Goal: Task Accomplishment & Management: Use online tool/utility

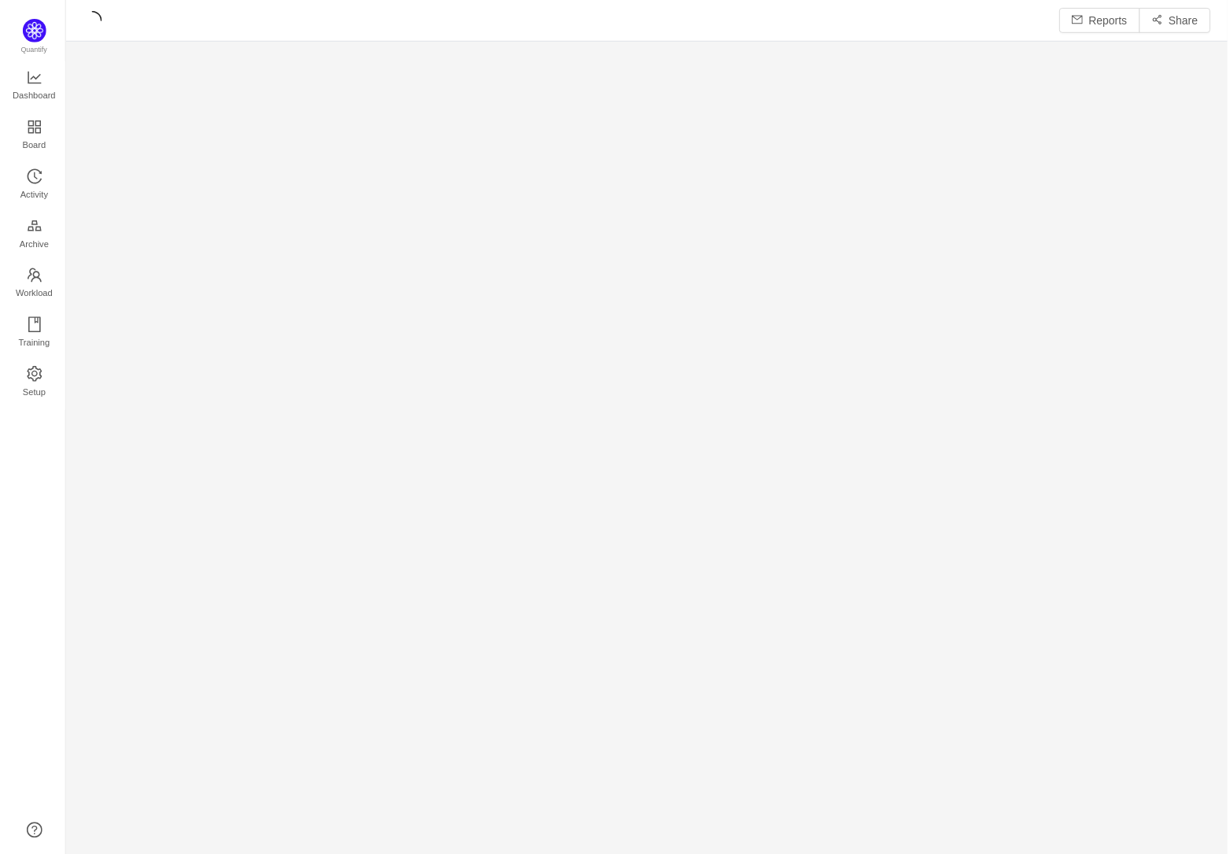
scroll to position [828, 1123]
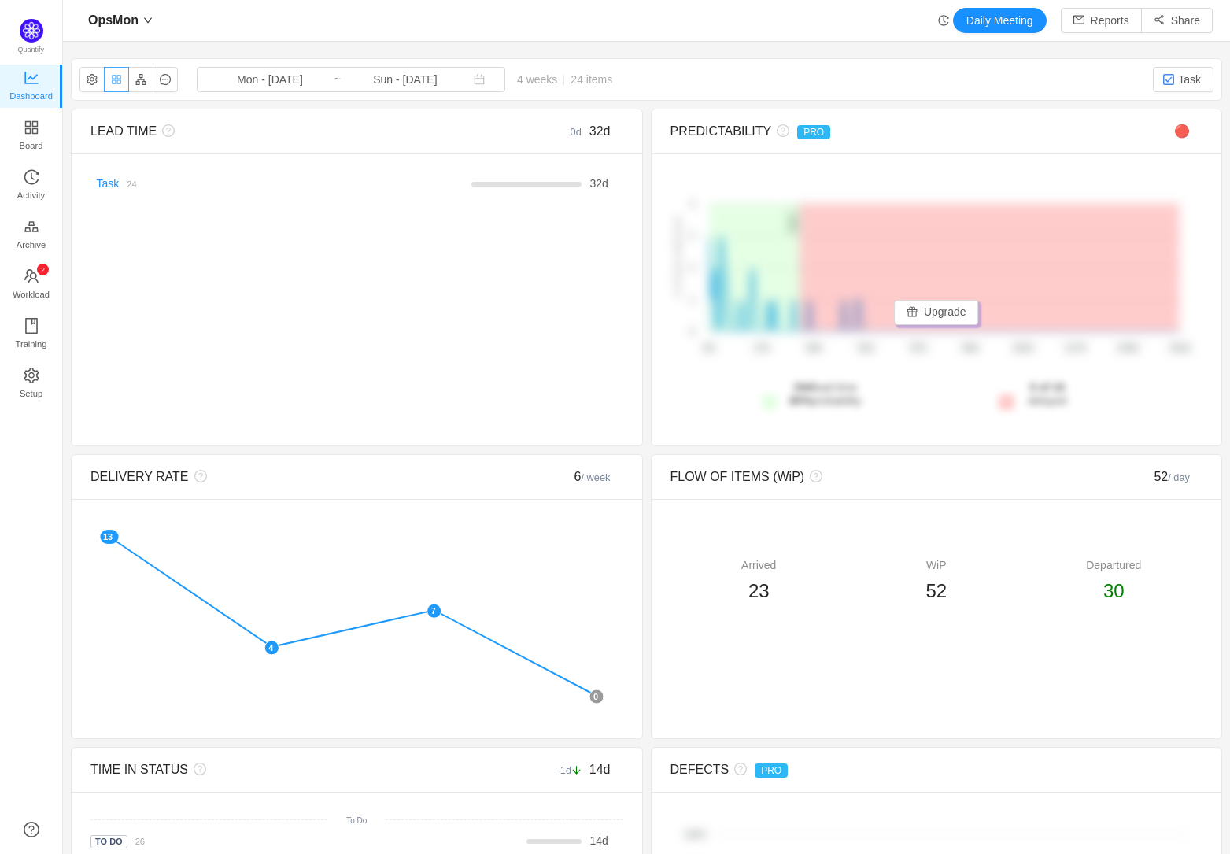
click at [111, 81] on button "button" at bounding box center [116, 79] width 25 height 25
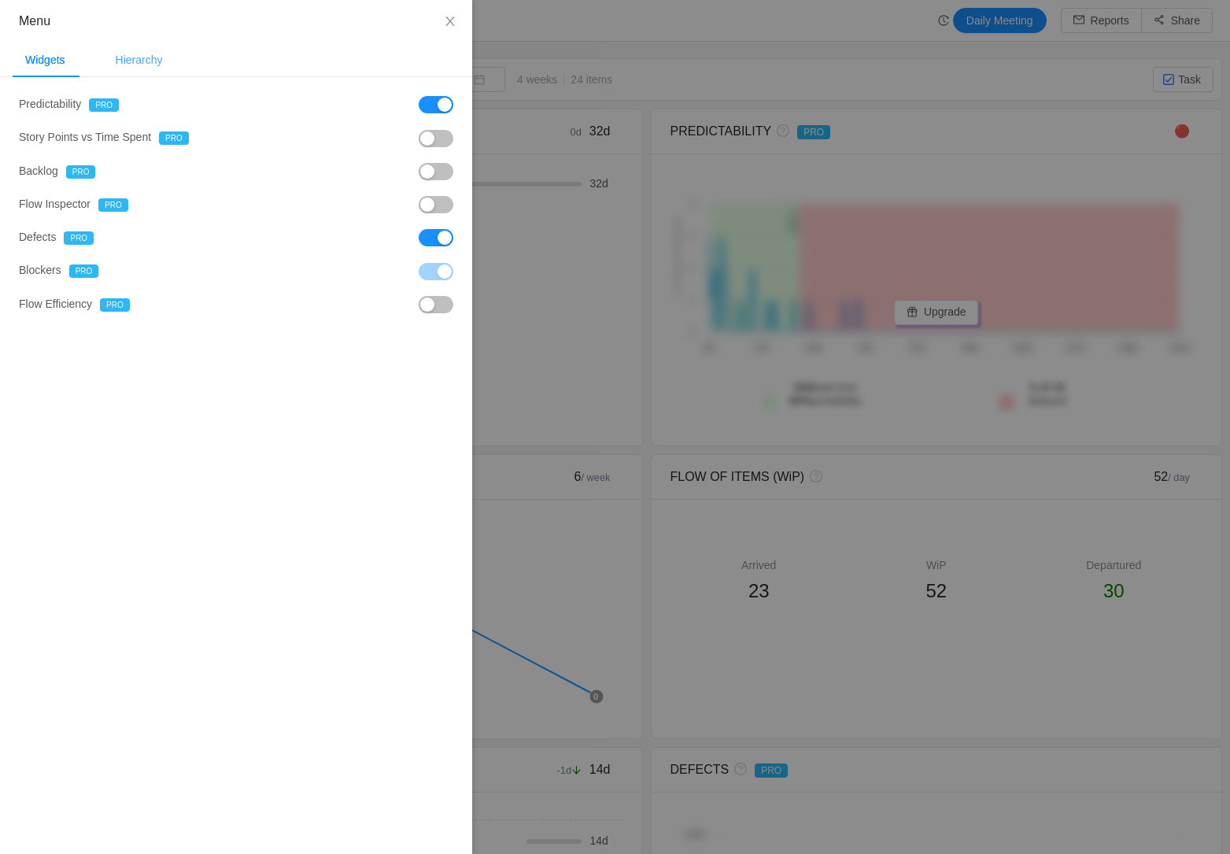
click at [161, 59] on div "Hierarchy" at bounding box center [139, 60] width 72 height 35
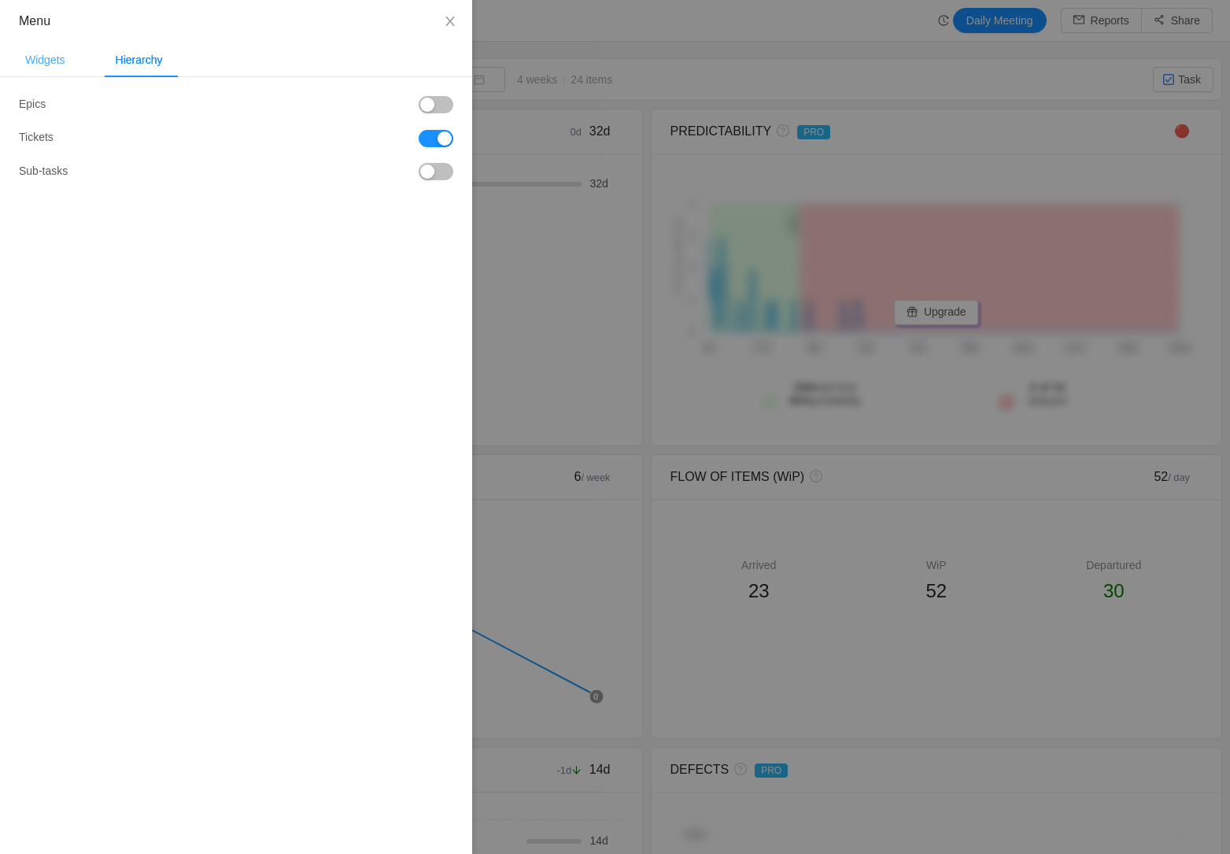
click at [43, 62] on div "Widgets" at bounding box center [45, 60] width 65 height 35
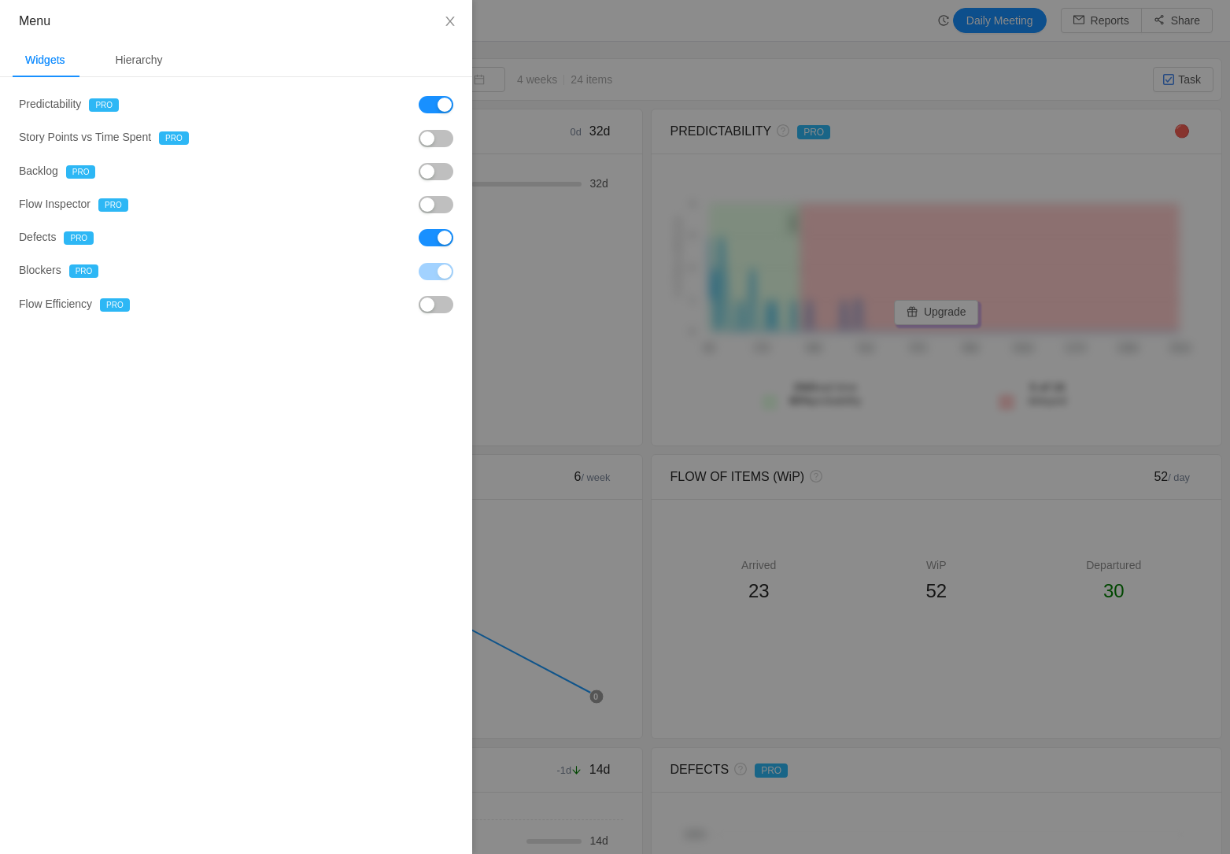
click at [551, 50] on div at bounding box center [615, 427] width 1230 height 854
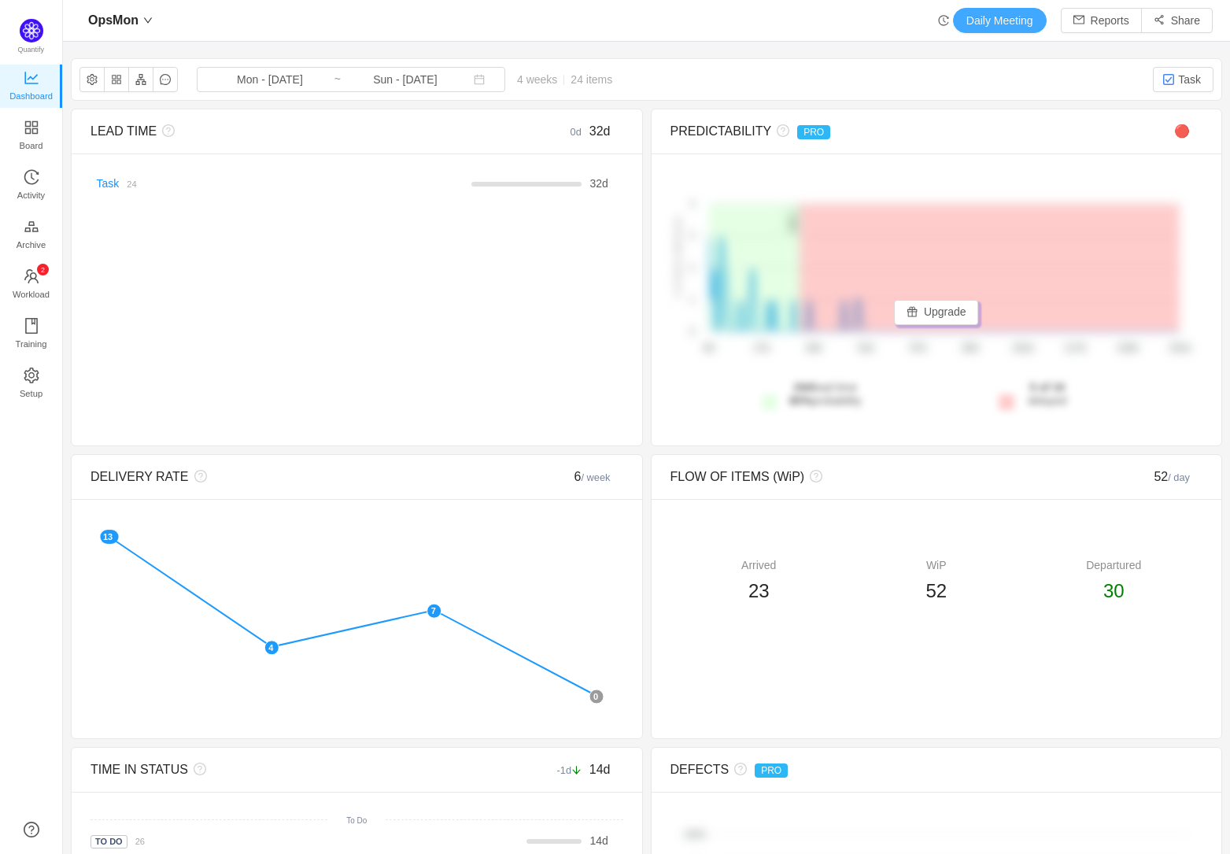
click at [994, 16] on button "Daily Meeting" at bounding box center [1000, 20] width 94 height 25
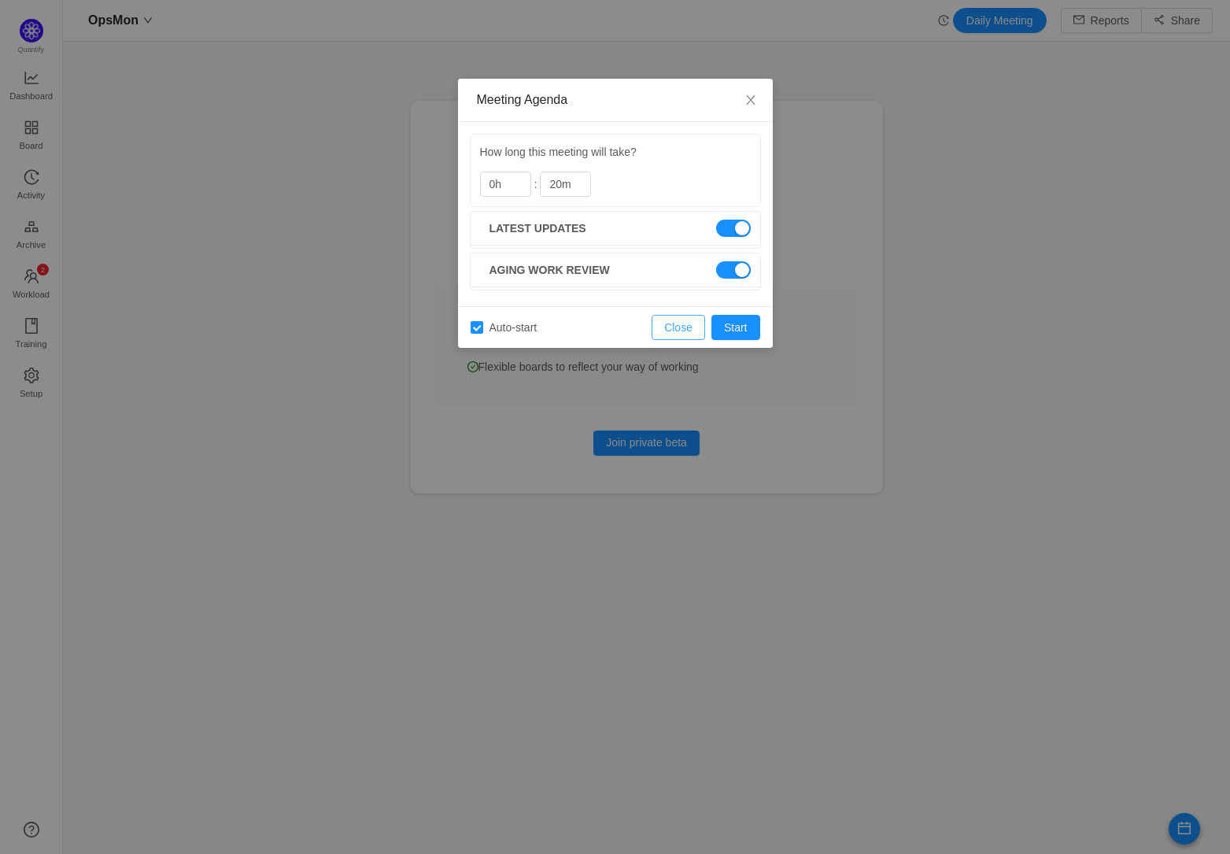
click at [686, 327] on button "Close" at bounding box center [679, 327] width 54 height 25
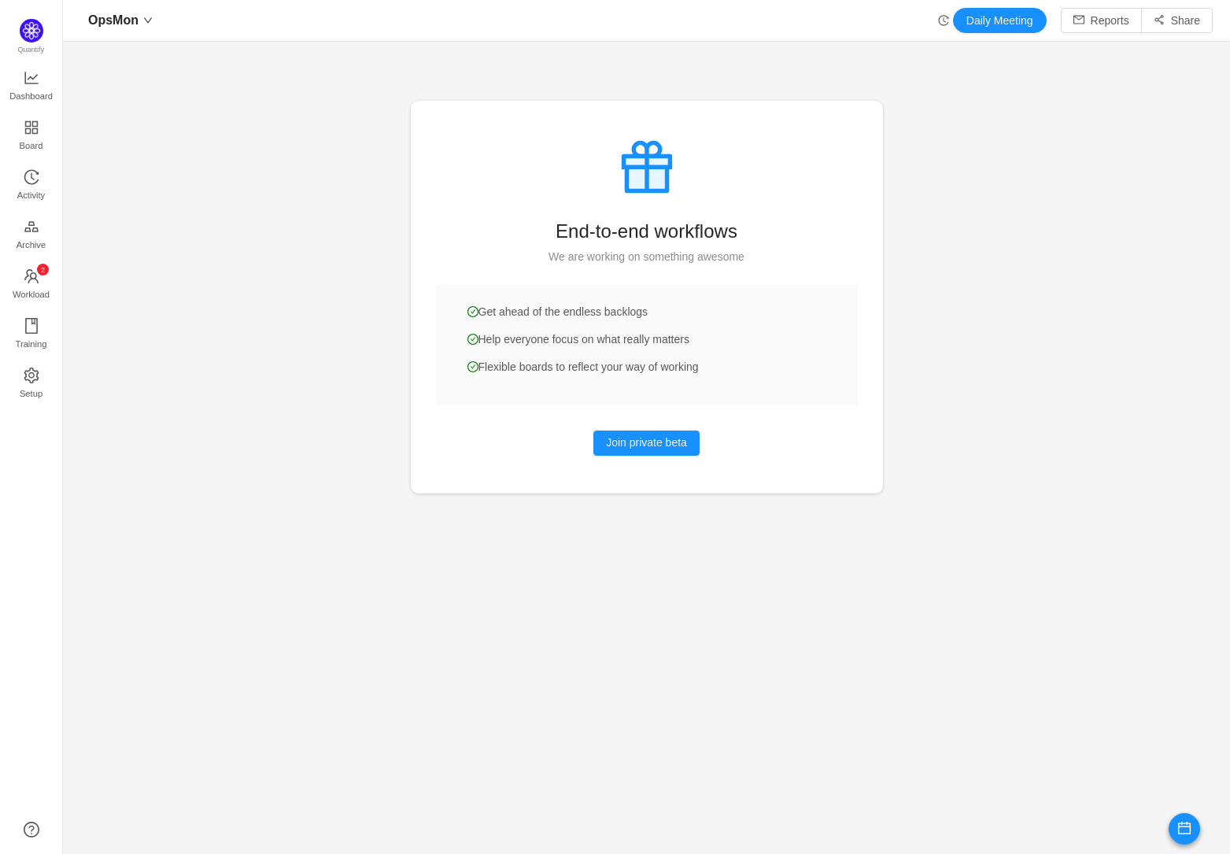
click at [230, 326] on div at bounding box center [646, 427] width 1167 height 854
click at [213, 290] on div at bounding box center [646, 427] width 1167 height 854
click at [26, 132] on span "Board" at bounding box center [32, 145] width 24 height 31
click at [28, 183] on span "Activity" at bounding box center [31, 194] width 28 height 31
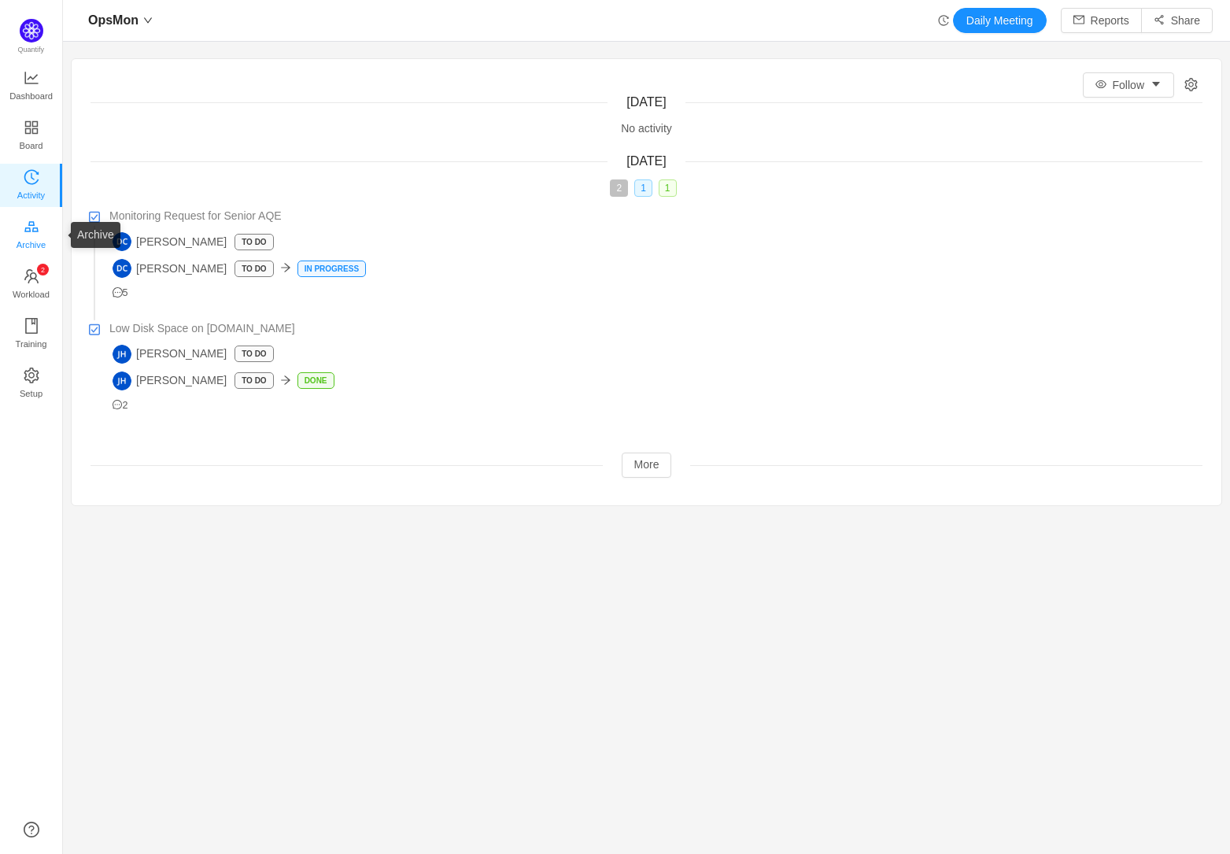
click at [30, 234] on span "Archive" at bounding box center [31, 244] width 29 height 31
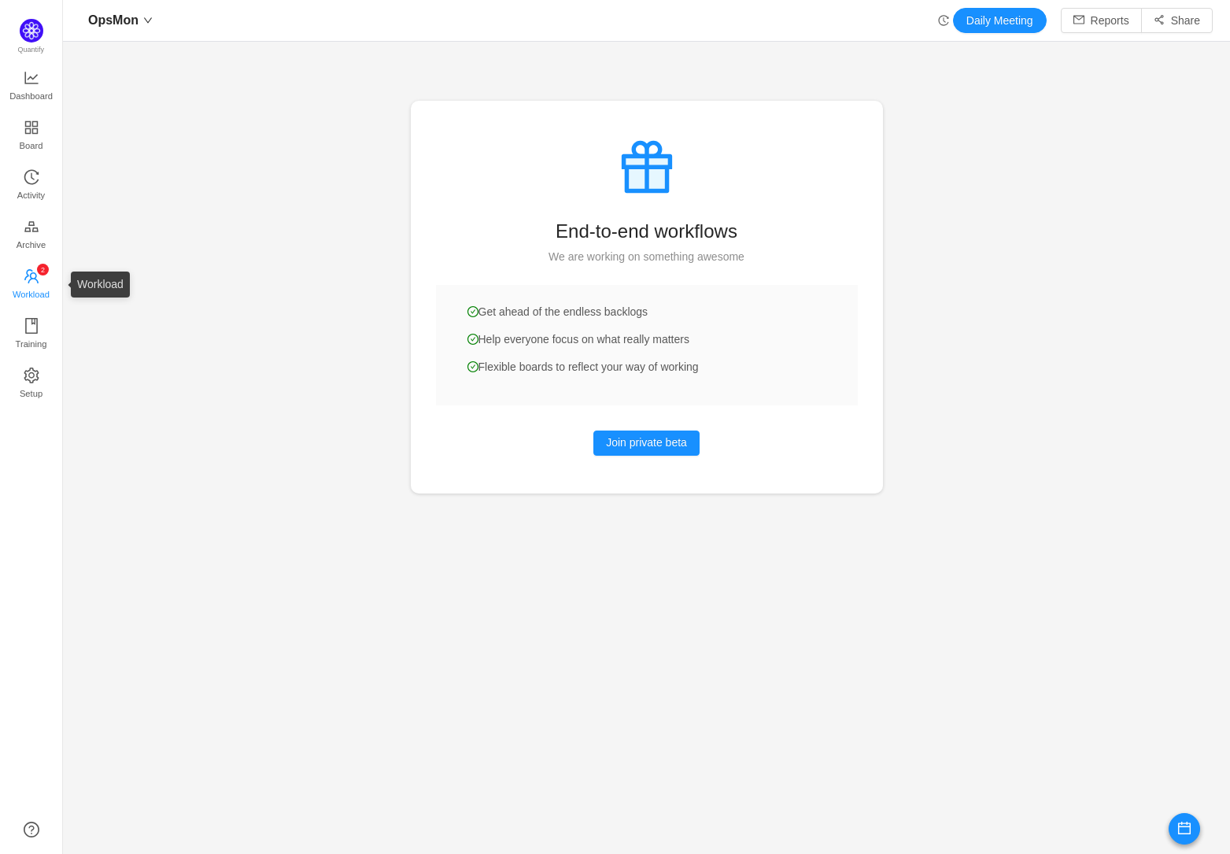
click at [30, 277] on icon "icon: team" at bounding box center [31, 276] width 14 height 14
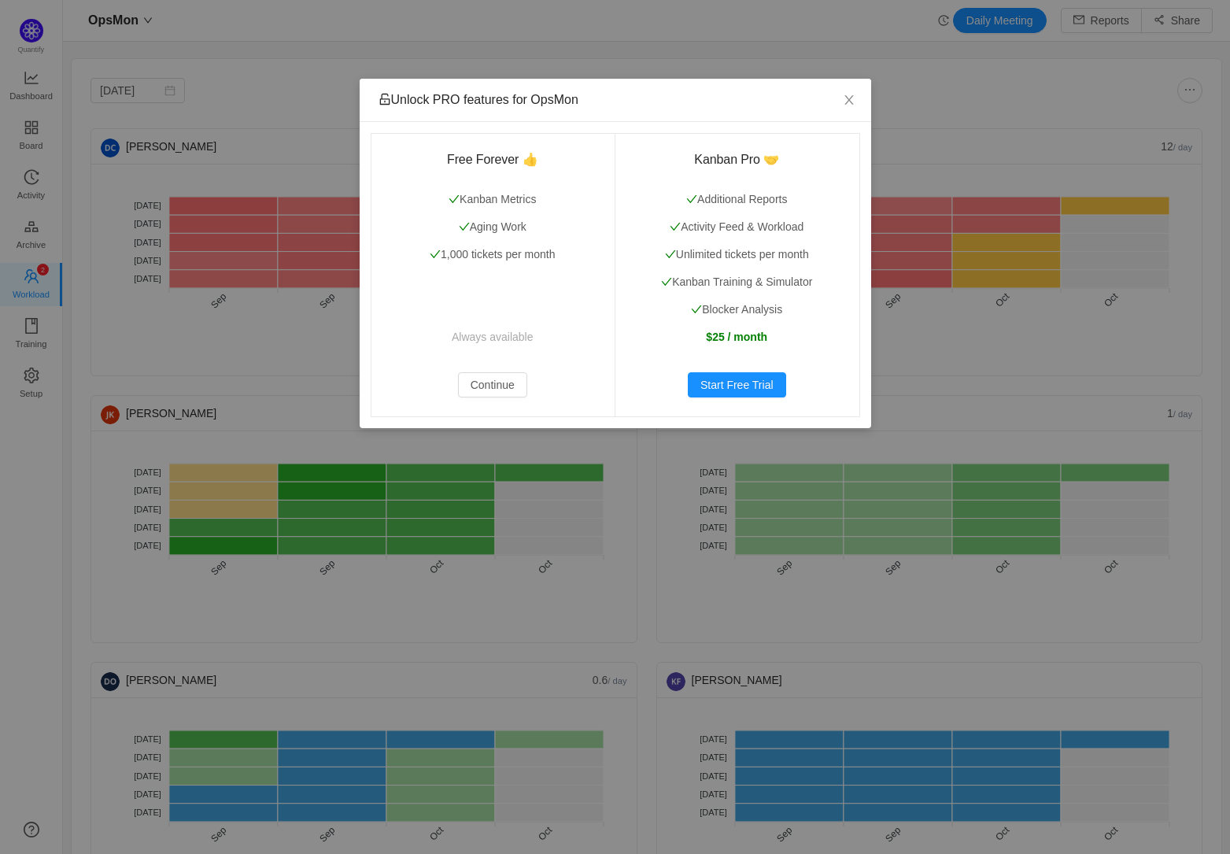
click at [260, 62] on div "Unlock PRO features for OpsMon Free Forever 👍 Kanban Metrics Aging Work 1,000 t…" at bounding box center [615, 427] width 1230 height 854
click at [846, 94] on icon "icon: close" at bounding box center [849, 100] width 13 height 13
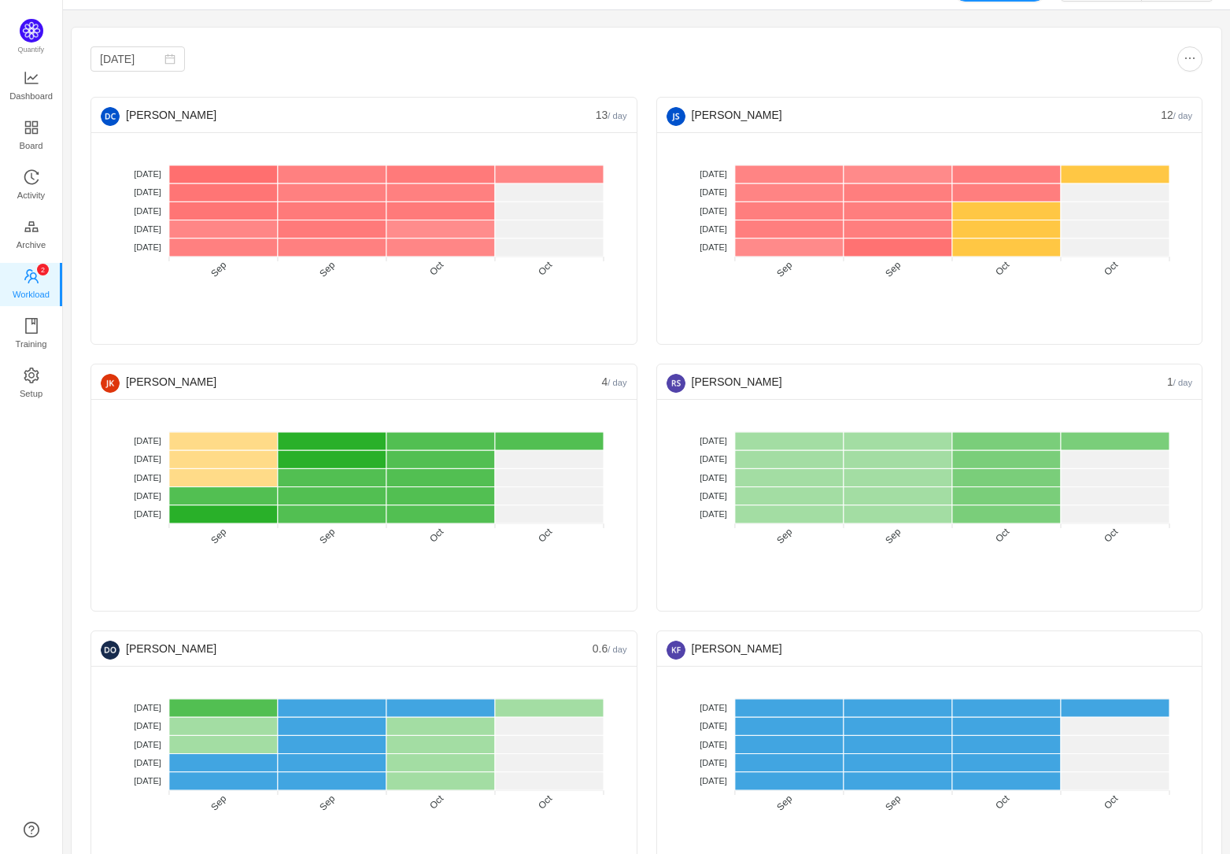
scroll to position [85, 0]
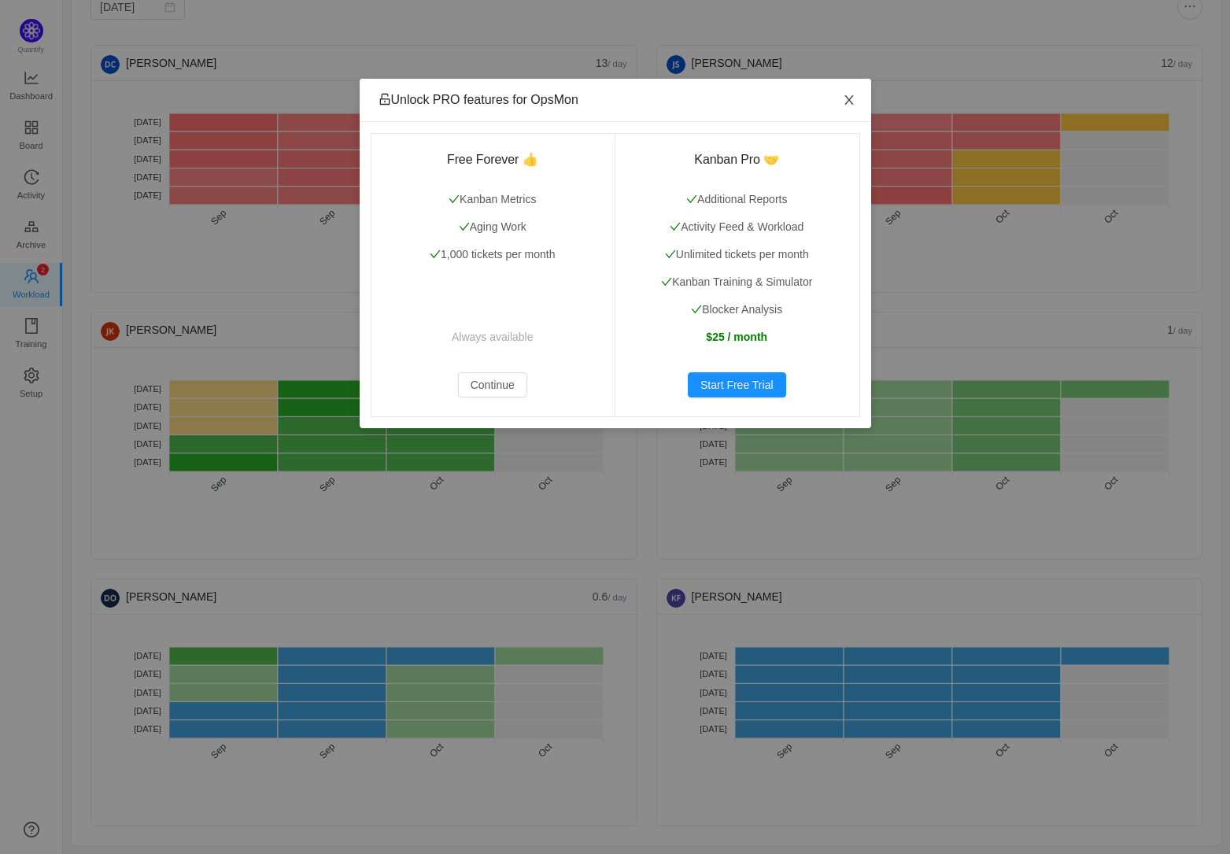
click at [847, 96] on icon "icon: close" at bounding box center [849, 100] width 13 height 13
click at [504, 381] on button "Continue" at bounding box center [492, 384] width 69 height 25
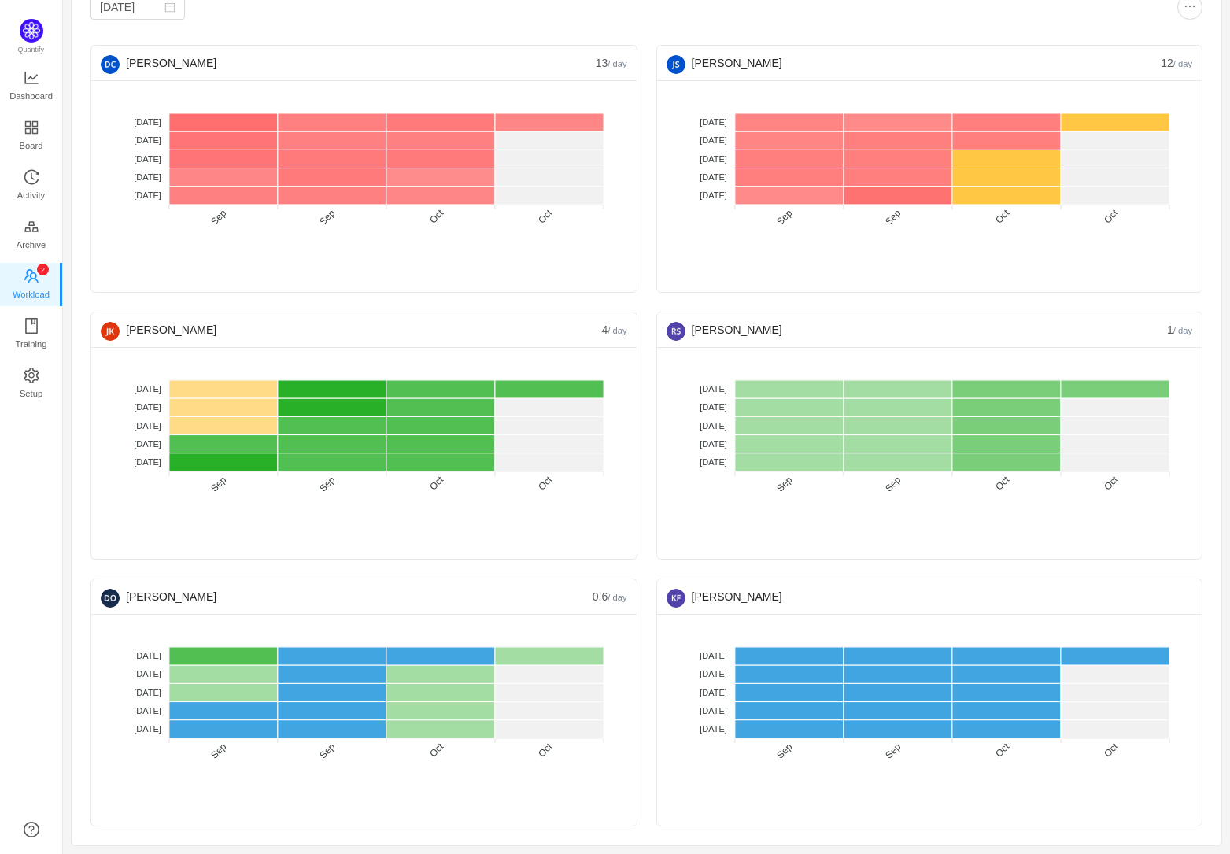
scroll to position [0, 0]
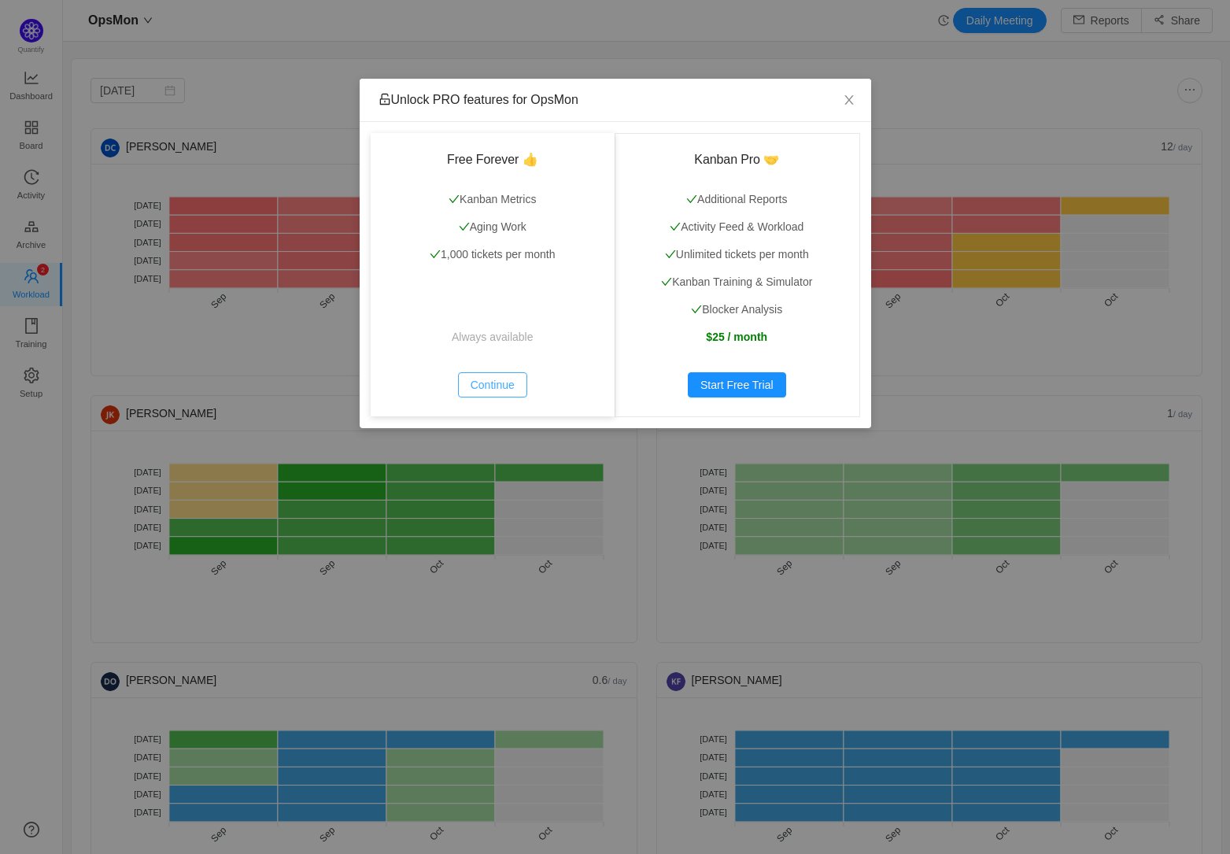
click at [508, 388] on button "Continue" at bounding box center [492, 384] width 69 height 25
click at [848, 98] on icon "icon: close" at bounding box center [849, 99] width 9 height 9
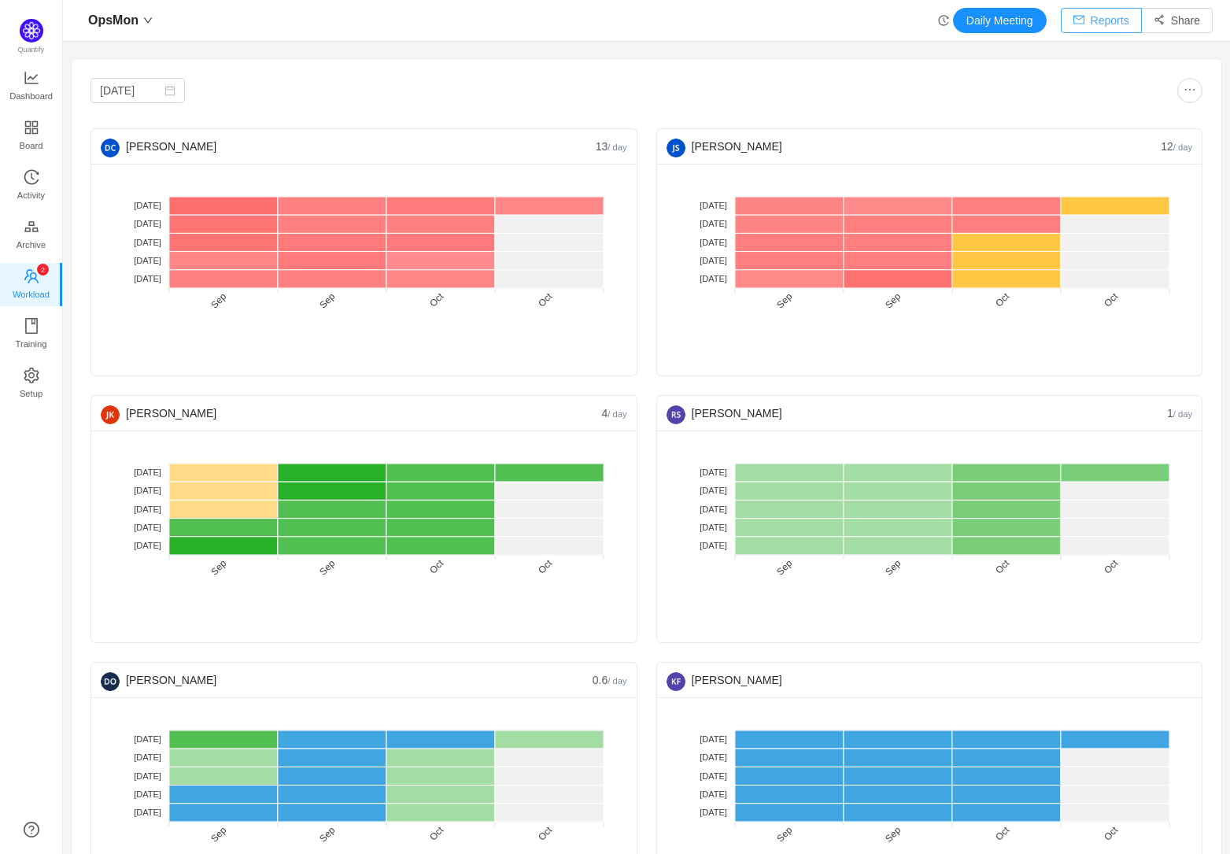
click at [1089, 21] on button "Reports" at bounding box center [1101, 20] width 81 height 25
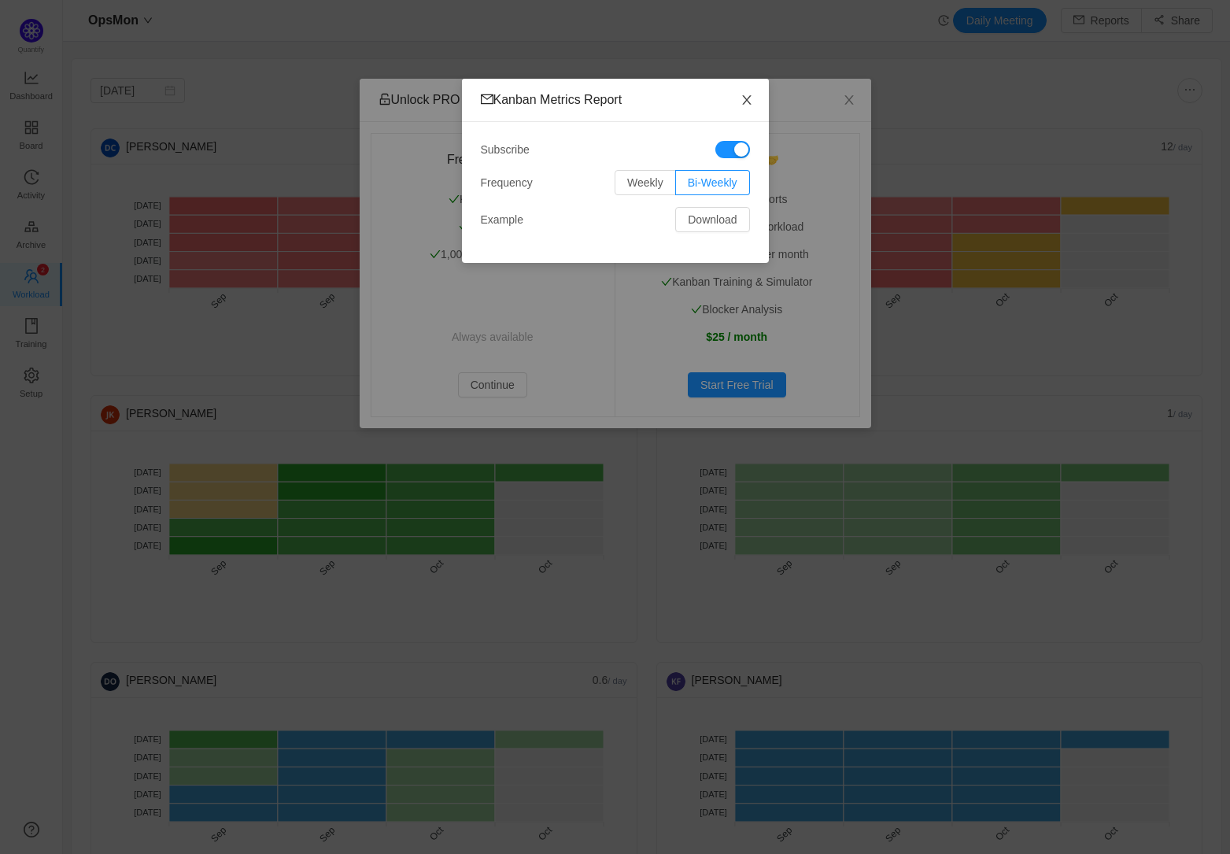
click at [752, 96] on icon "icon: close" at bounding box center [747, 100] width 13 height 13
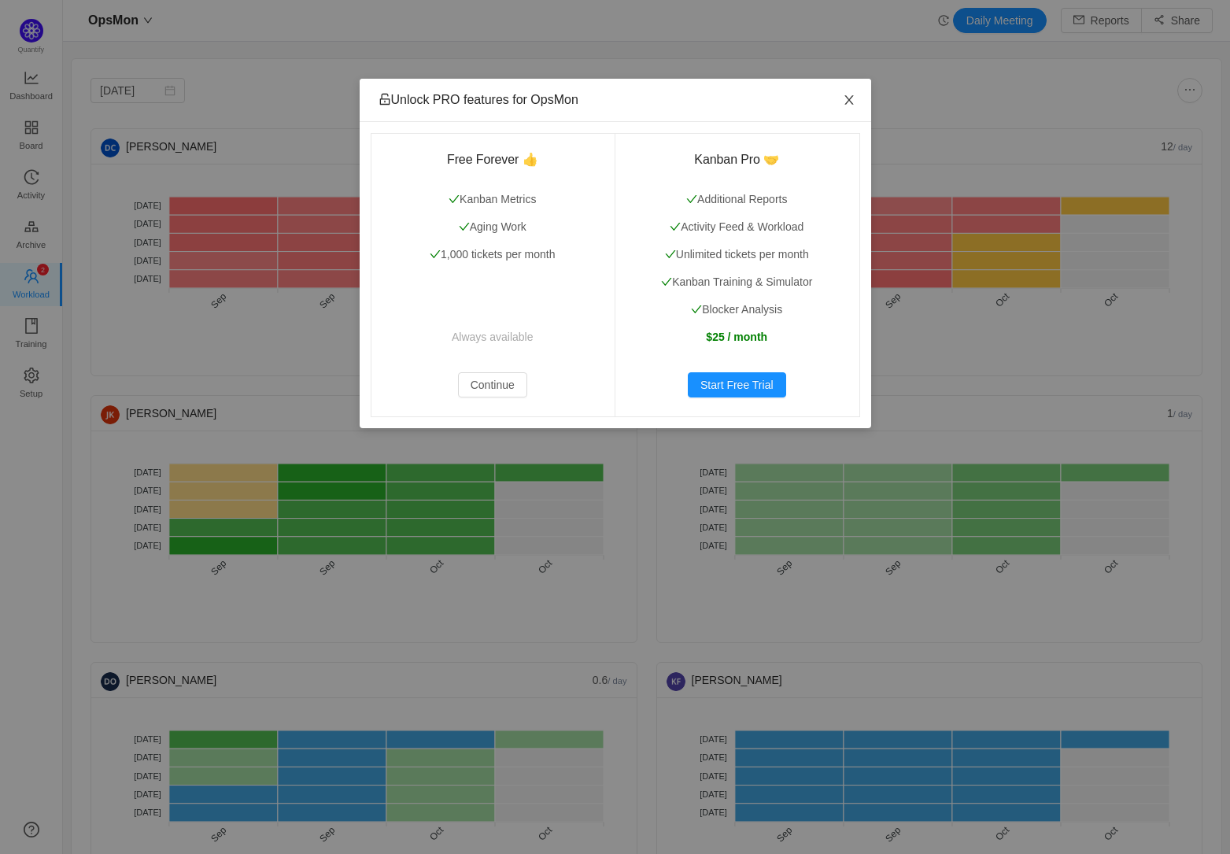
click at [846, 94] on icon "icon: close" at bounding box center [849, 100] width 13 height 13
click at [291, 28] on div "Unlock PRO features for OpsMon Free Forever 👍 Kanban Metrics Aging Work 1,000 t…" at bounding box center [615, 427] width 1230 height 854
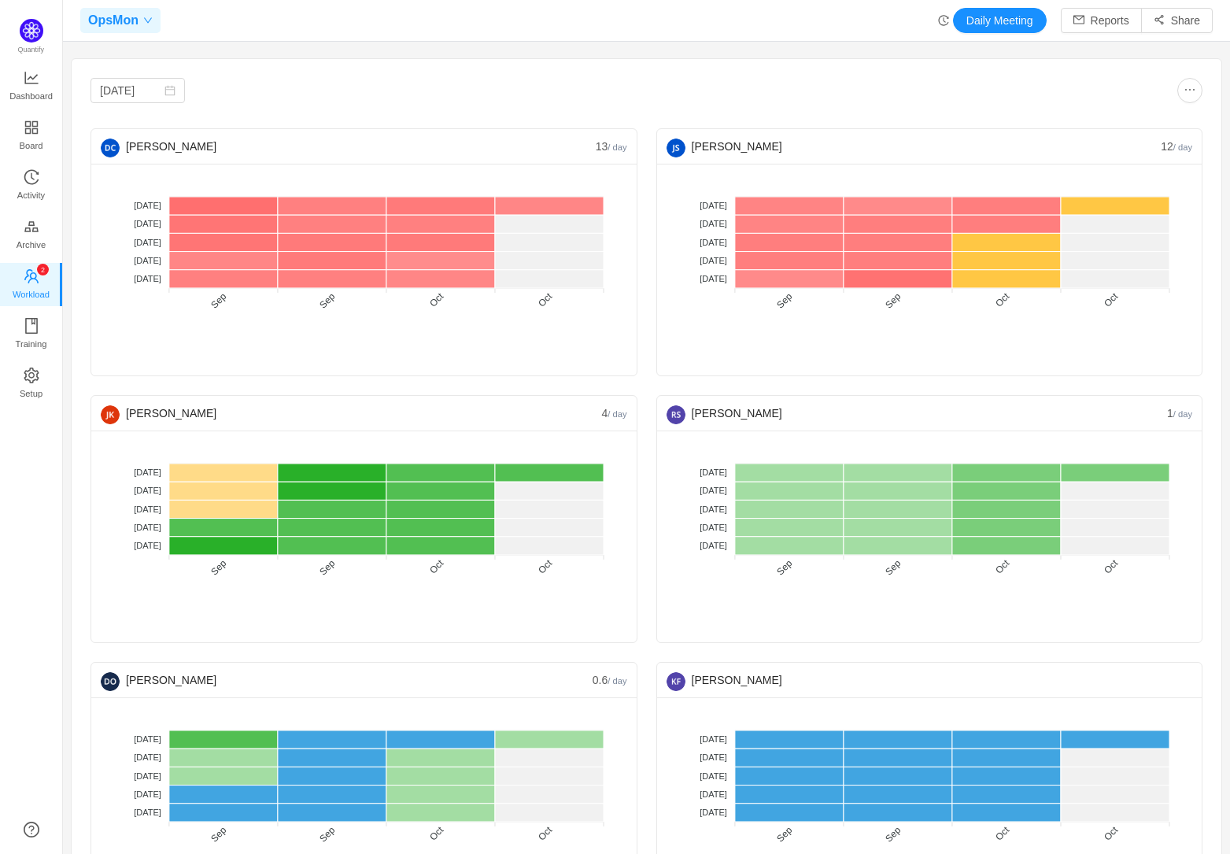
click at [139, 18] on span at bounding box center [146, 20] width 14 height 9
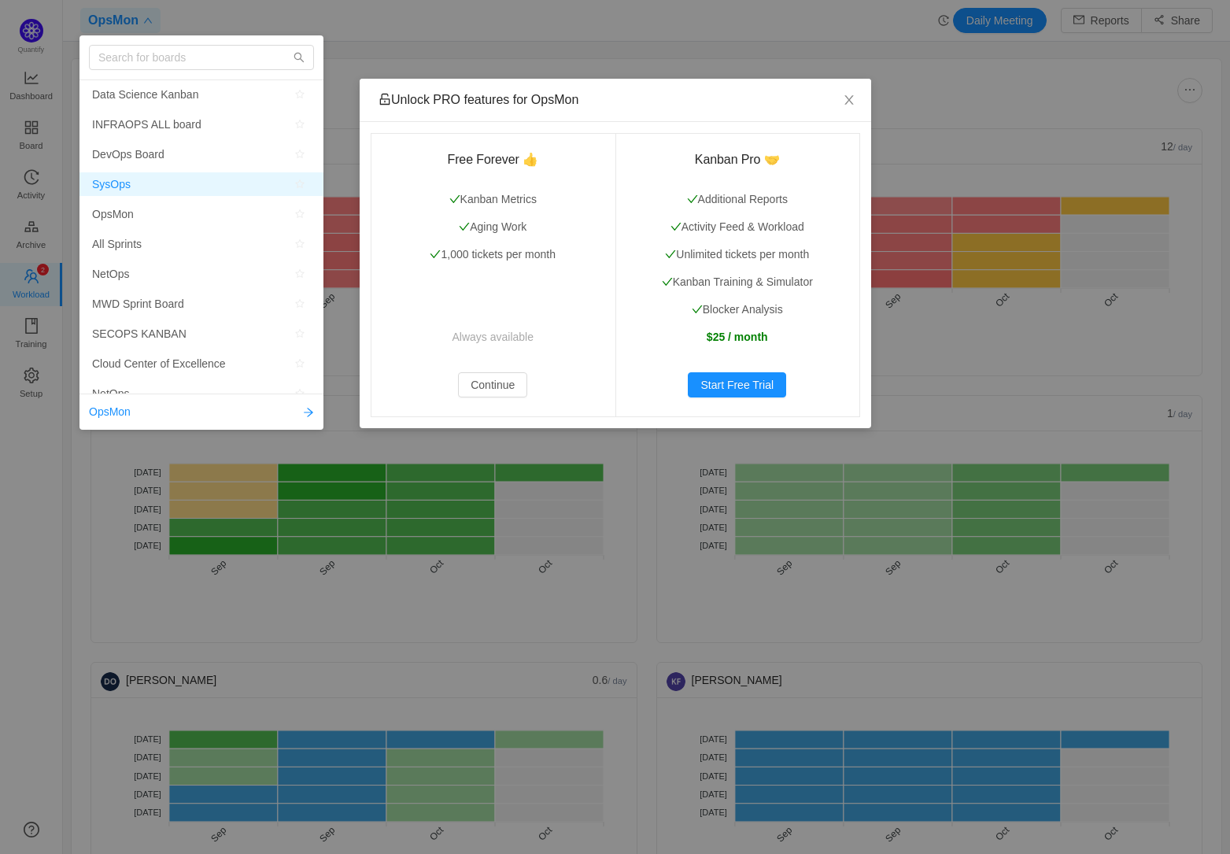
click at [116, 176] on span "SysOps" at bounding box center [111, 184] width 39 height 24
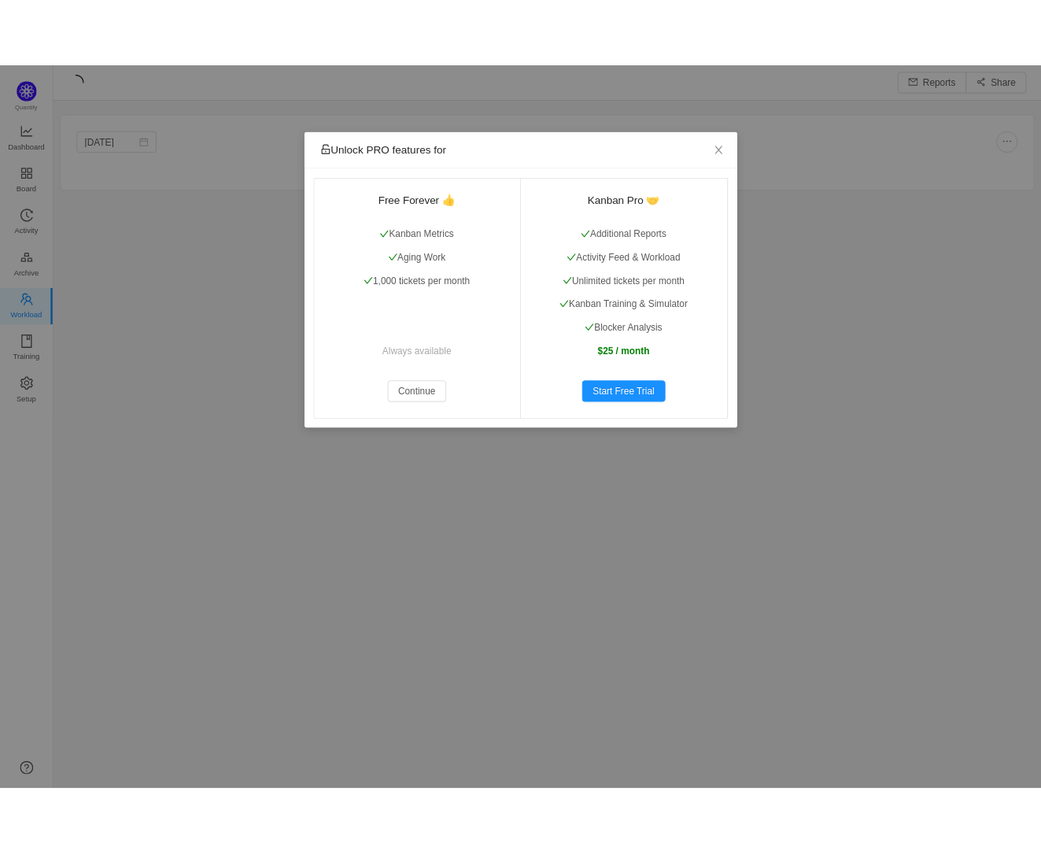
scroll to position [824, 1123]
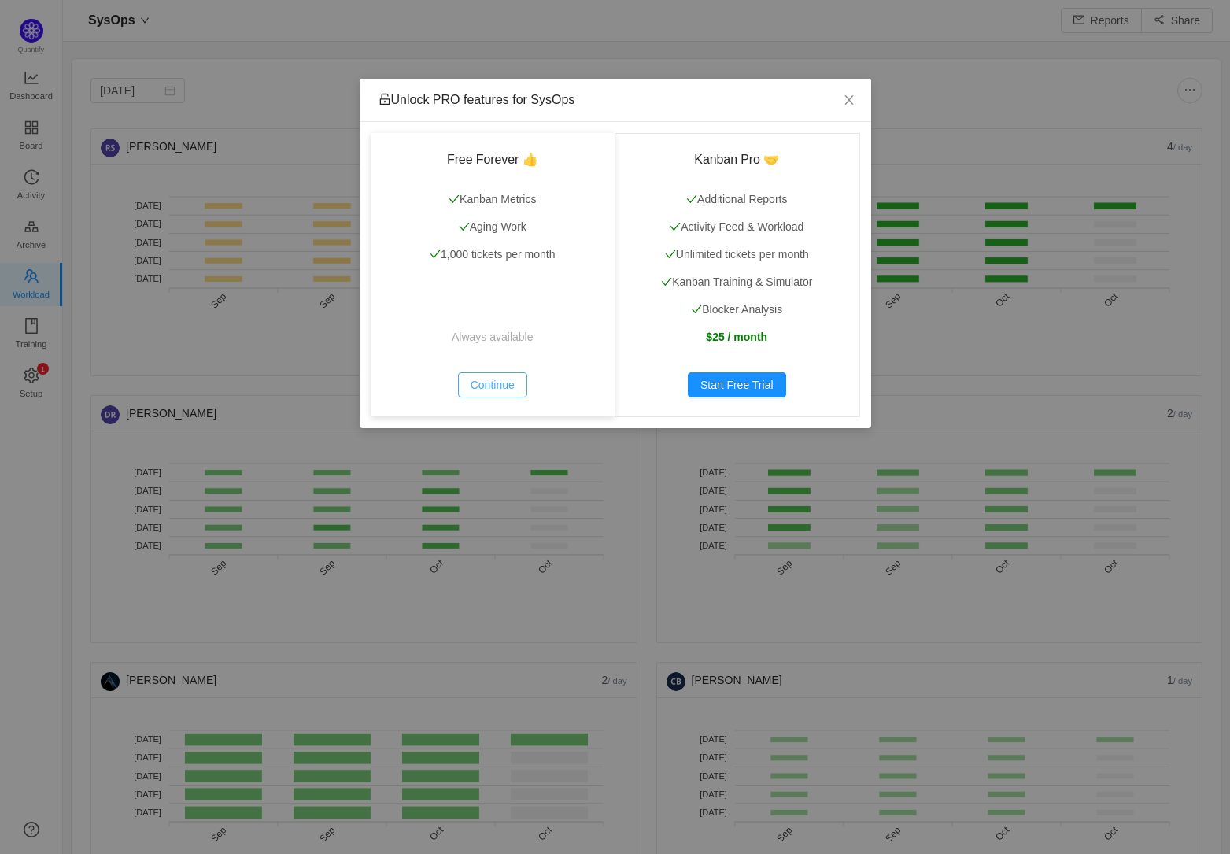
click at [498, 375] on button "Continue" at bounding box center [492, 384] width 69 height 25
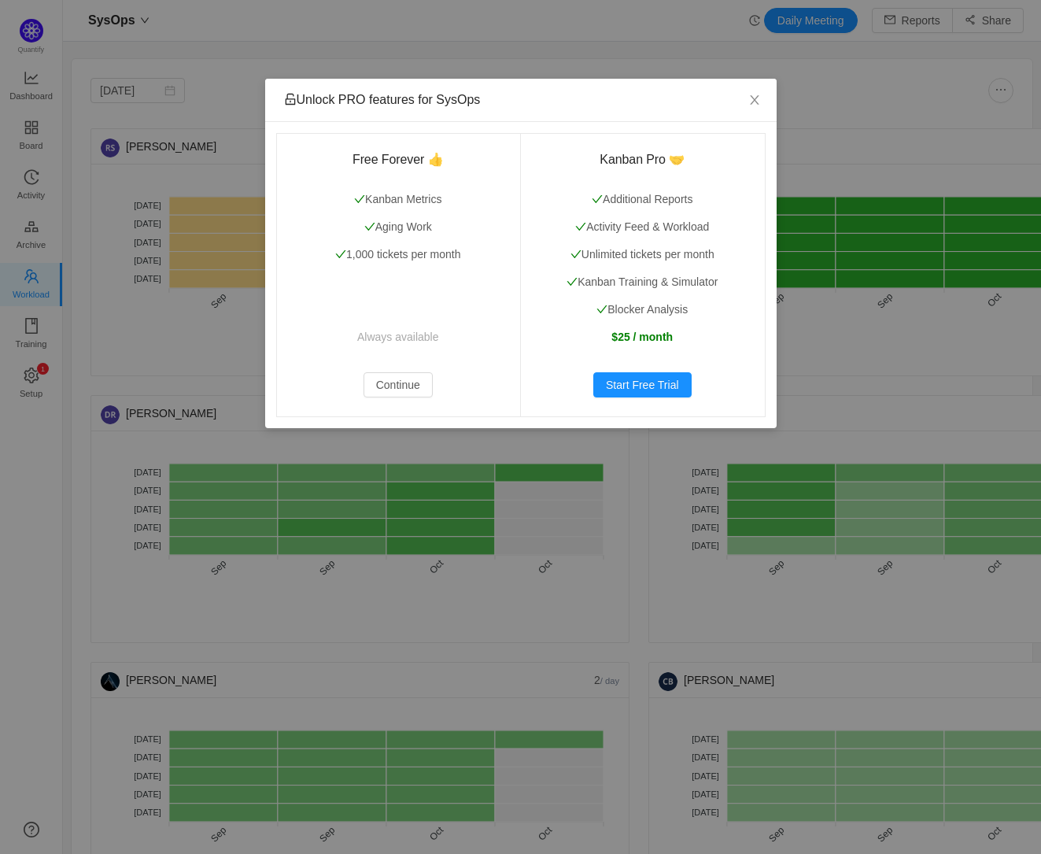
scroll to position [824, 934]
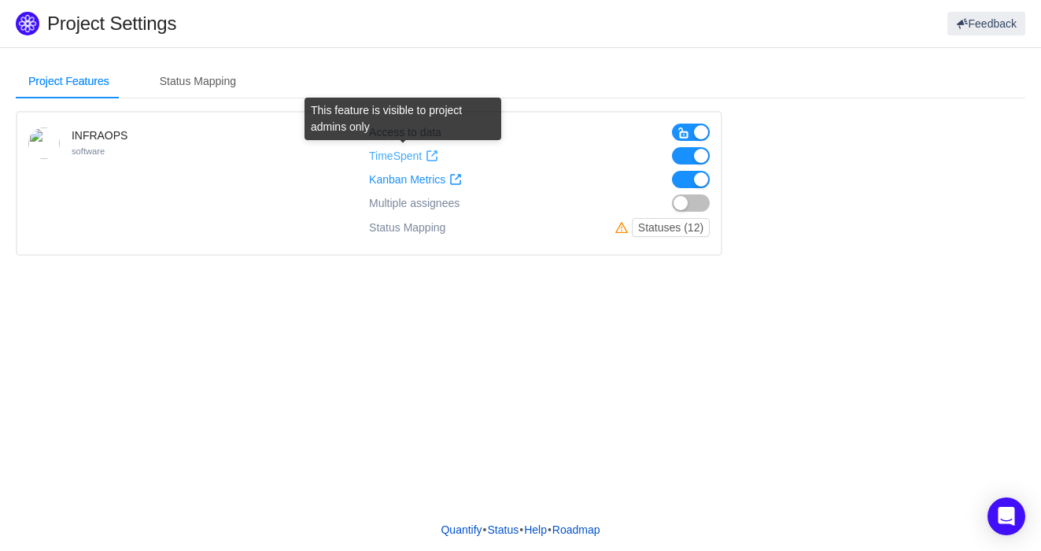
click at [404, 153] on span "TimeSpent" at bounding box center [395, 156] width 53 height 13
